Goal: Task Accomplishment & Management: Manage account settings

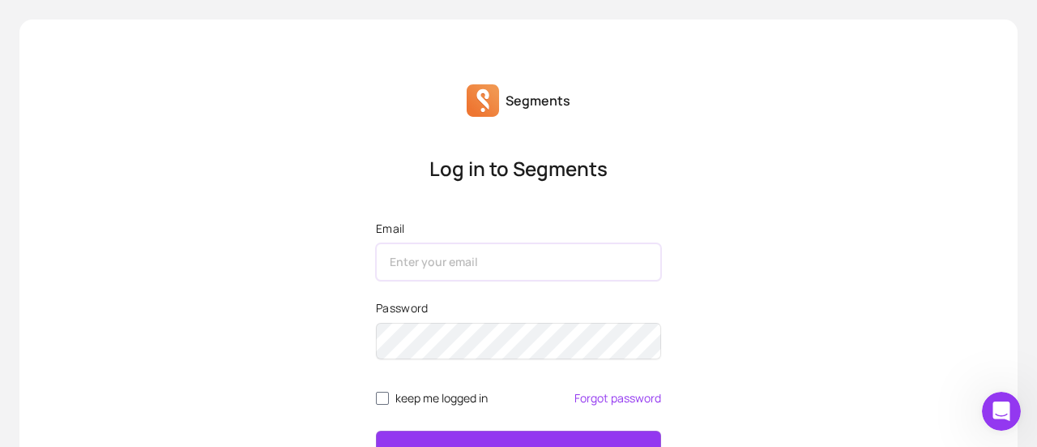
paste input "[EMAIL_ADDRESS][DOMAIN_NAME]"
type input "[EMAIL_ADDRESS][DOMAIN_NAME]"
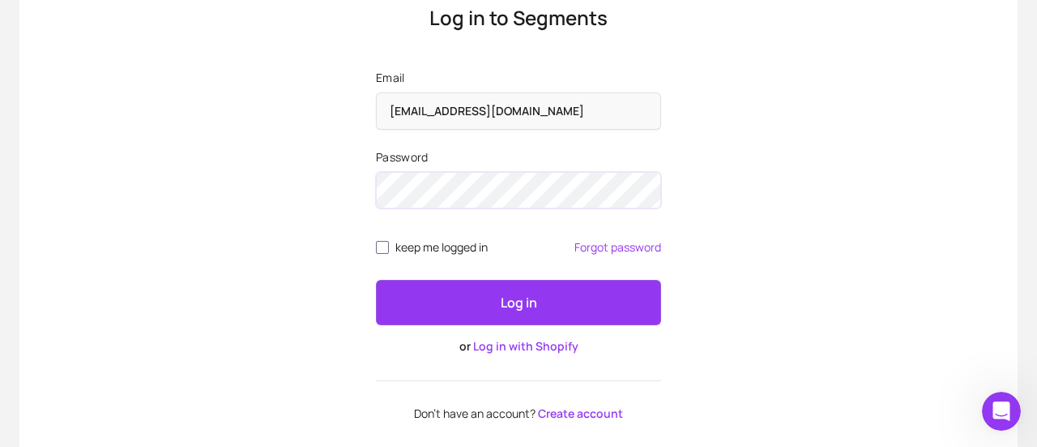
scroll to position [155, 0]
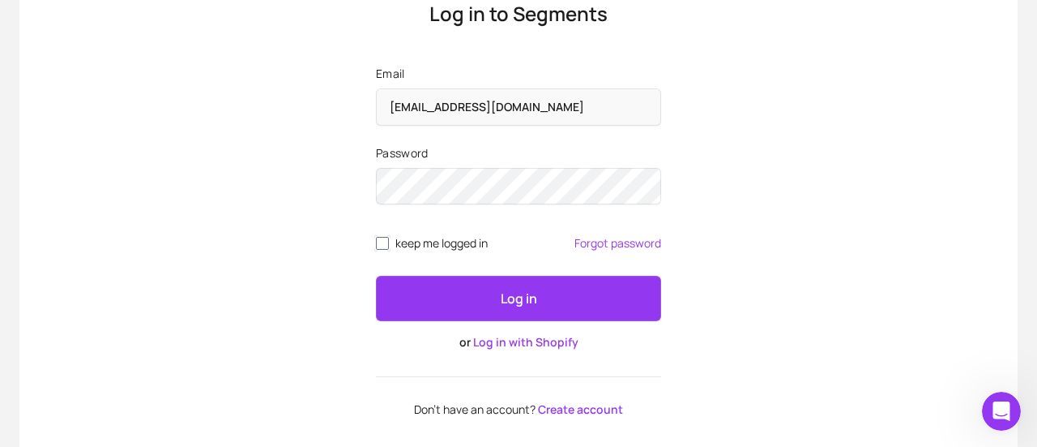
click at [376, 243] on input "keep me logged in" at bounding box center [382, 243] width 13 height 13
checkbox input "true"
click at [480, 299] on button "Log in" at bounding box center [518, 298] width 285 height 45
